Goal: Navigation & Orientation: Find specific page/section

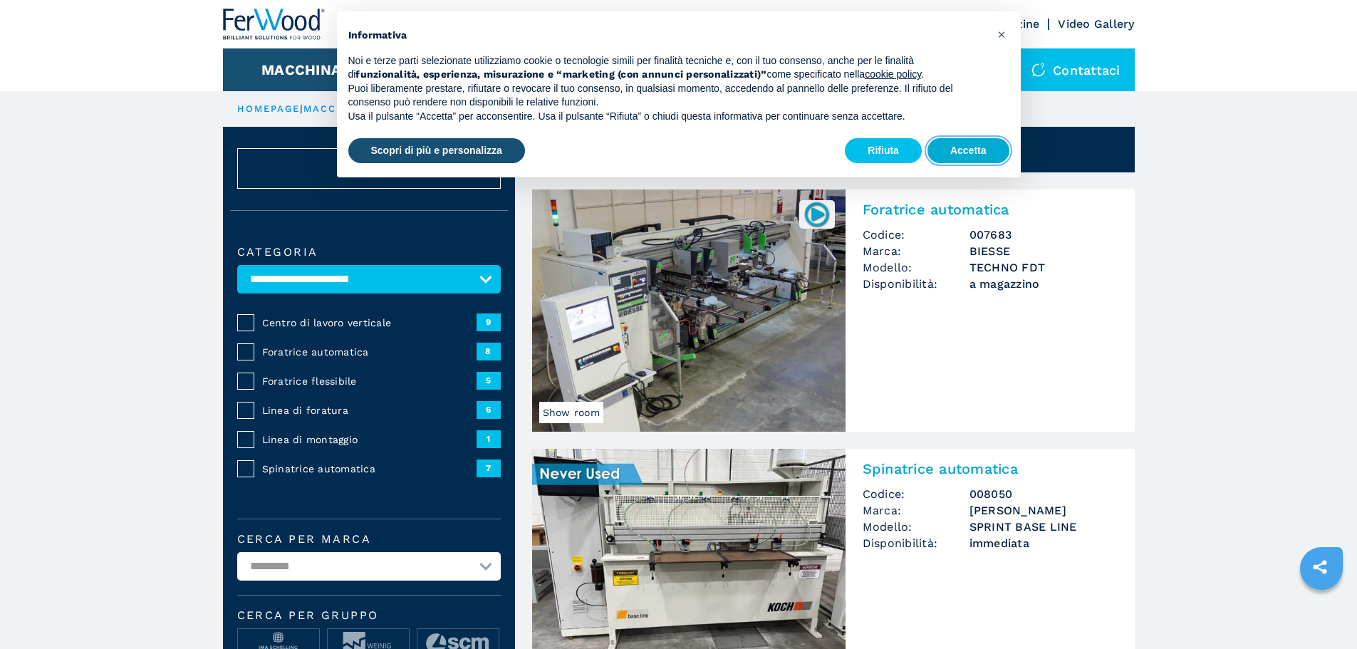
click at [972, 150] on button "Accetta" at bounding box center [968, 151] width 82 height 26
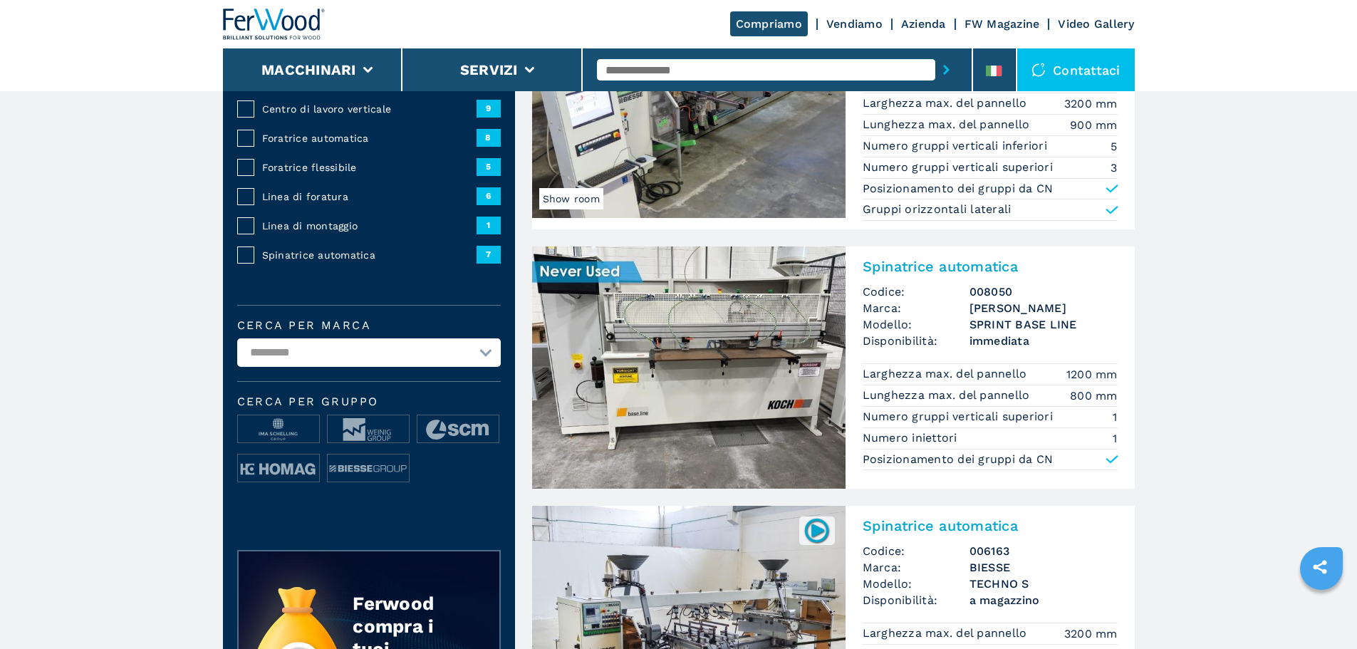
scroll to position [356, 0]
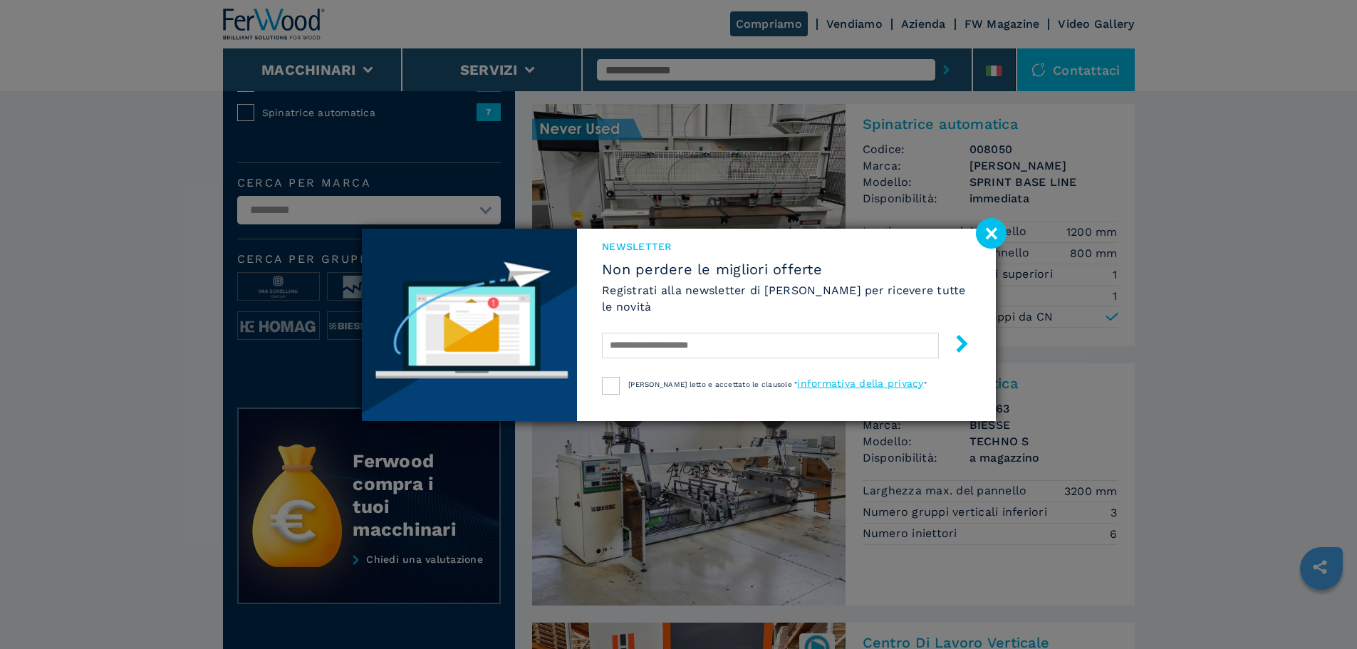
click at [985, 234] on image at bounding box center [991, 233] width 31 height 31
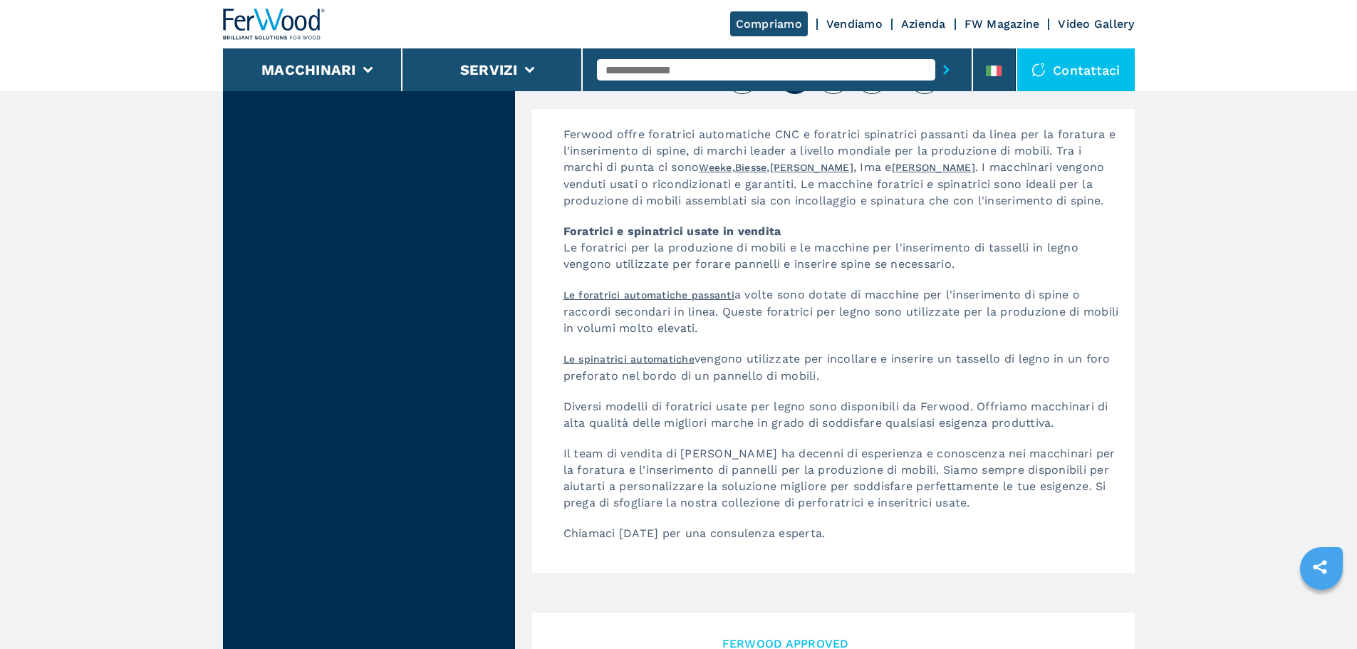
scroll to position [3063, 0]
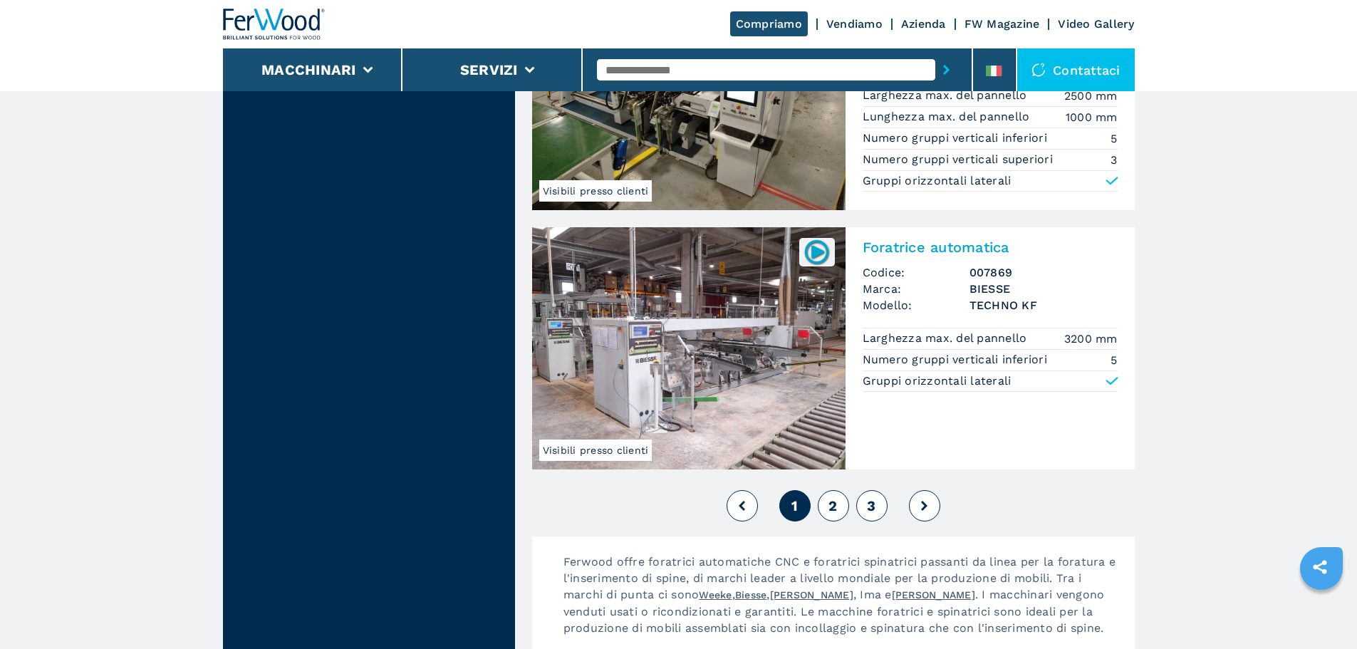
click at [829, 506] on span "2" at bounding box center [832, 505] width 9 height 17
click at [851, 501] on div "1 2 3" at bounding box center [833, 505] width 603 height 38
click at [841, 504] on button "2" at bounding box center [833, 505] width 31 height 31
click at [912, 503] on button at bounding box center [924, 505] width 31 height 31
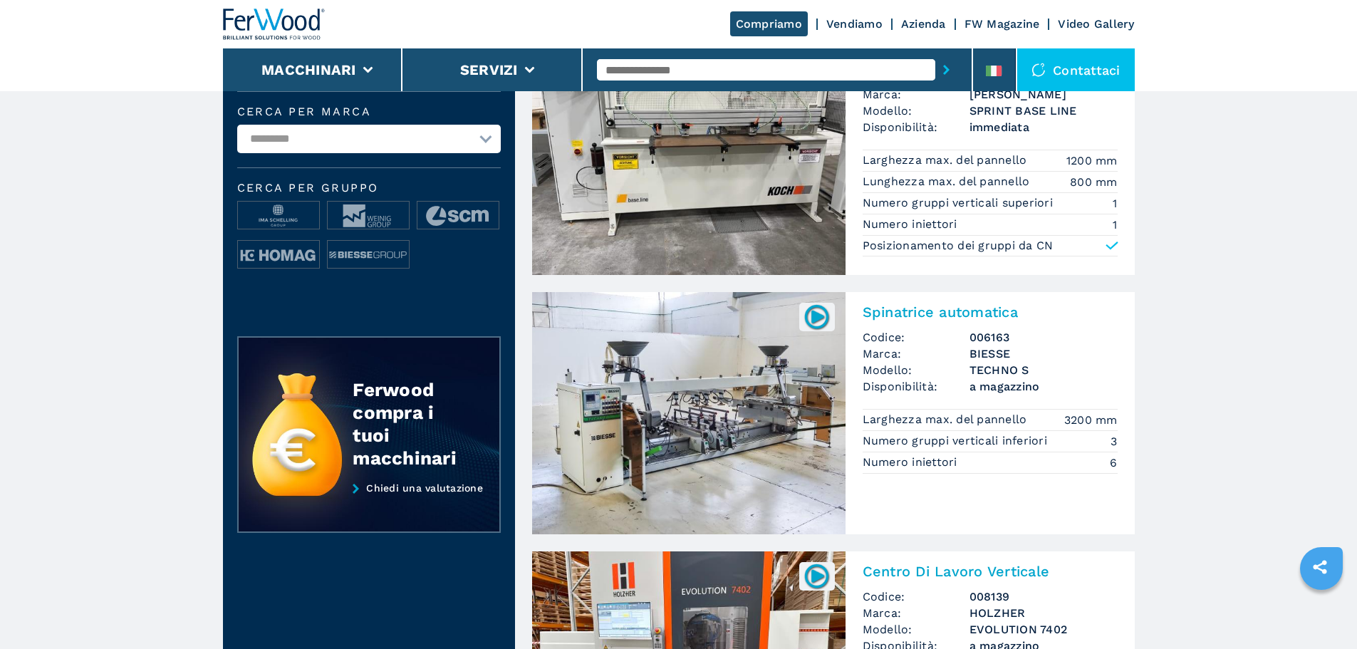
scroll to position [0, 0]
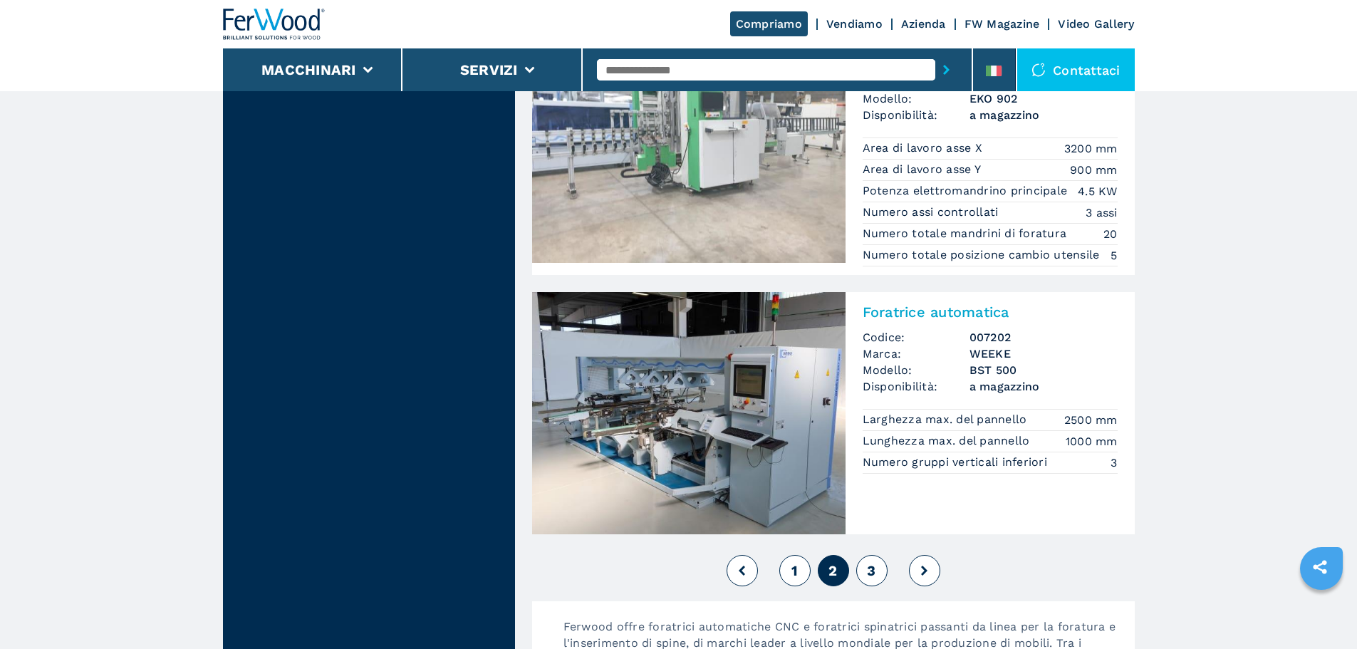
scroll to position [3063, 0]
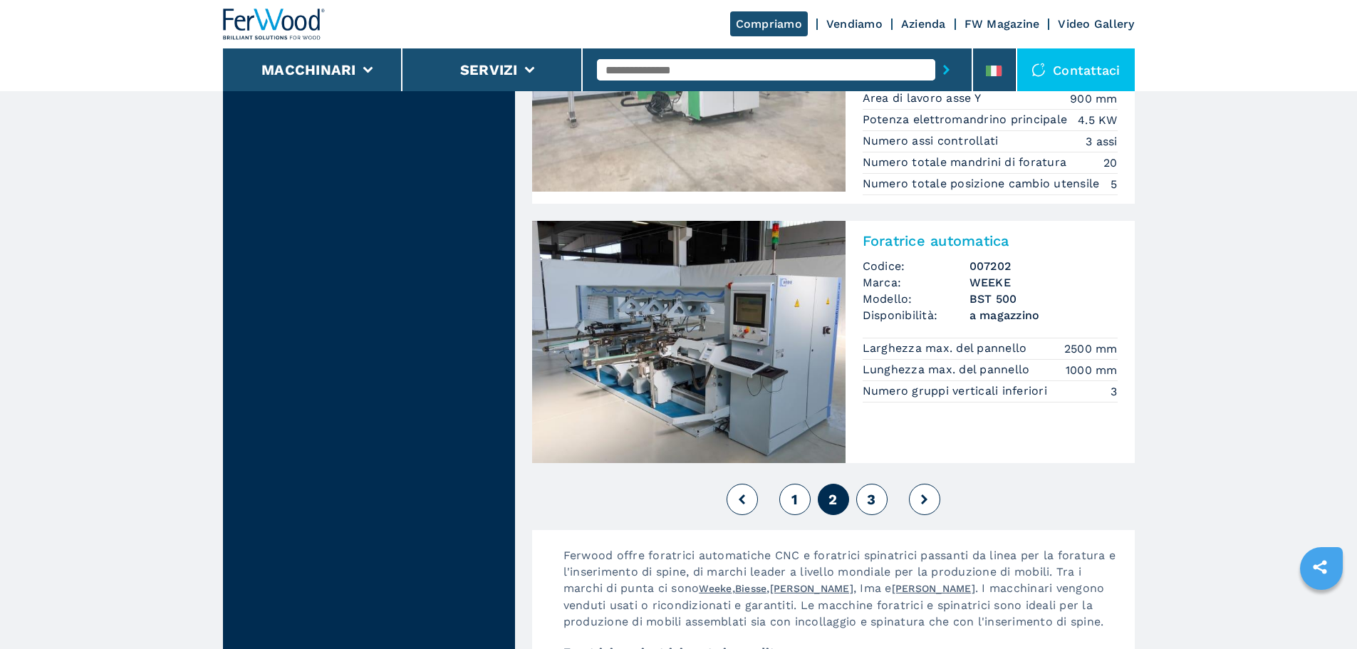
click at [874, 495] on span "3" at bounding box center [871, 499] width 9 height 17
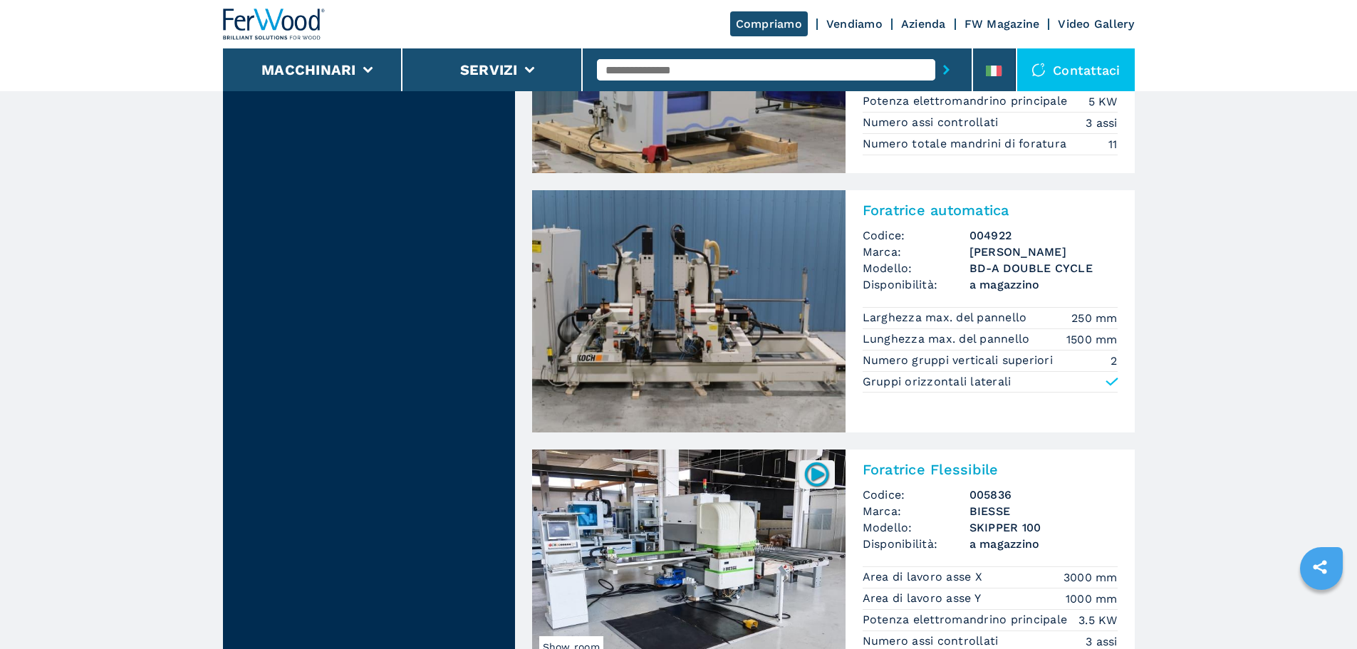
scroll to position [3132, 0]
